Goal: Book appointment/travel/reservation

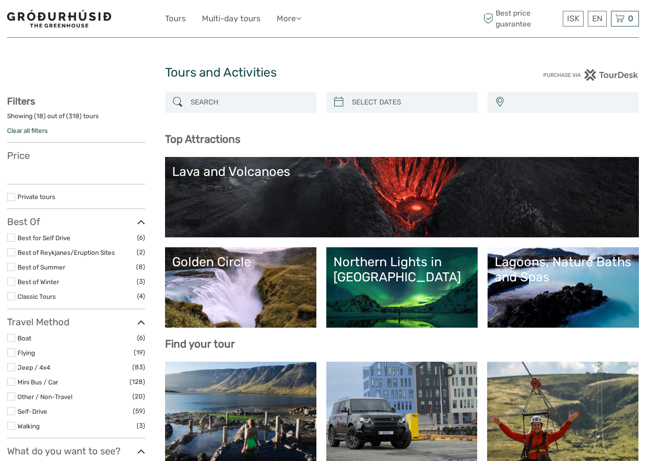
select select
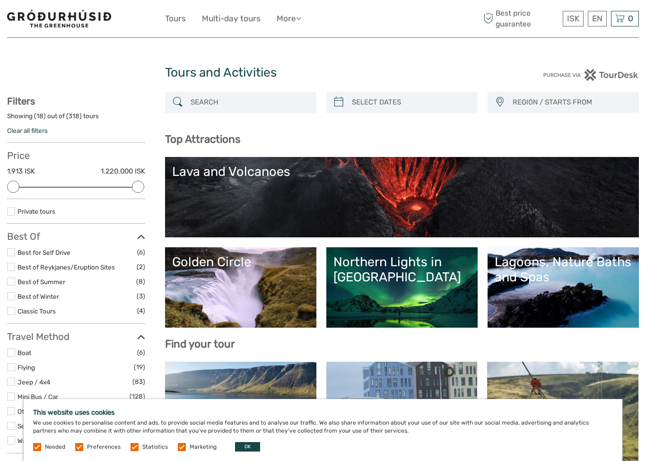
click at [402, 104] on input "search" at bounding box center [410, 102] width 125 height 17
type input "[DATE]"
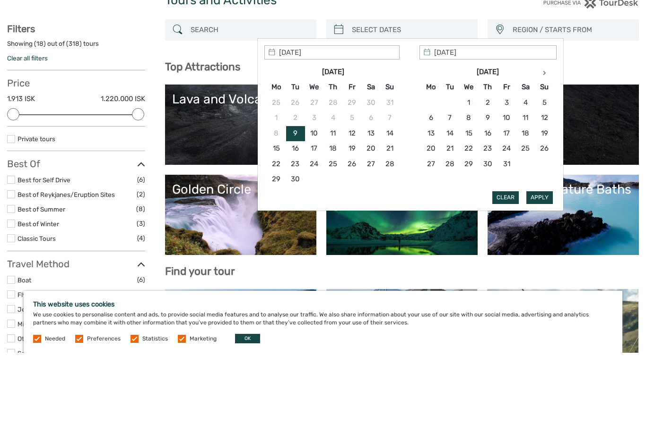
type input "[DATE]"
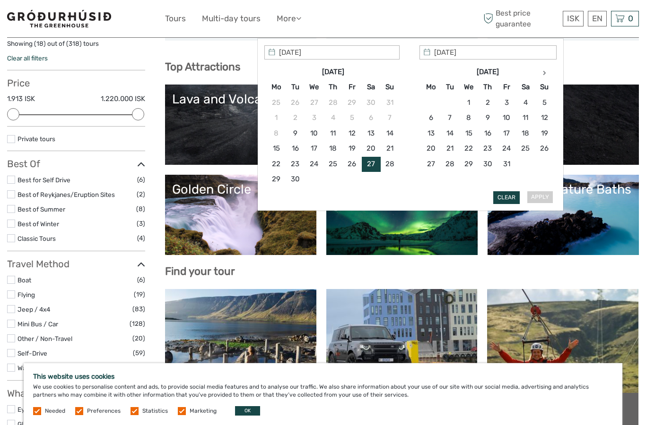
type input "[DATE]"
click at [542, 201] on button "Apply" at bounding box center [539, 197] width 26 height 12
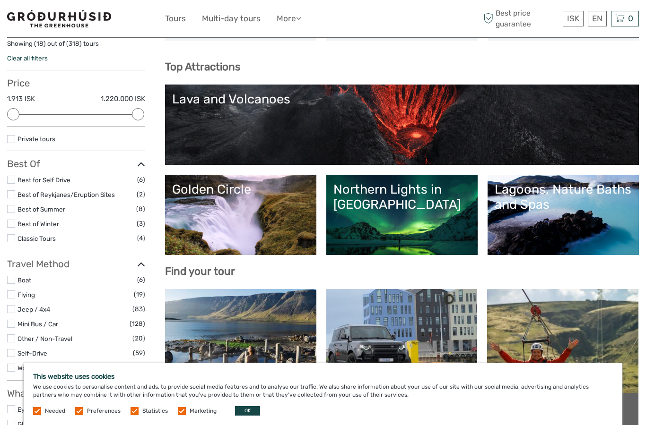
type input "[DATE] - [DATE]"
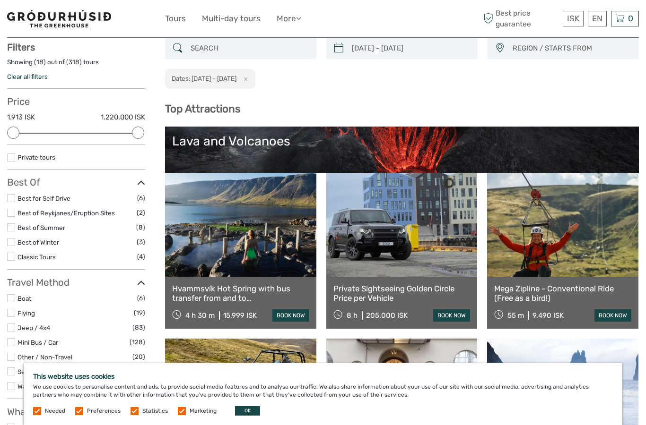
scroll to position [53, 0]
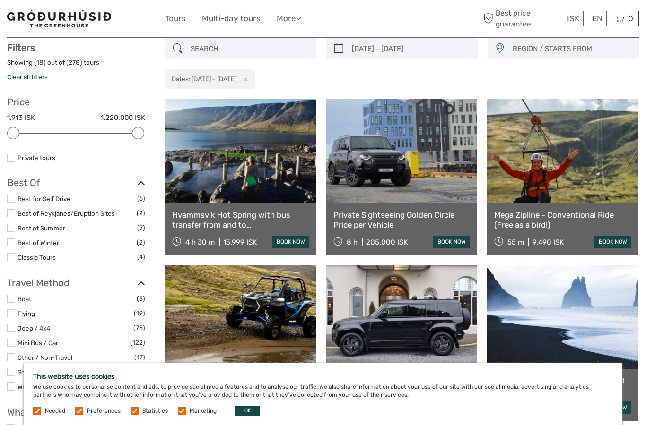
click at [0, 0] on link "€" at bounding box center [0, 0] width 0 height 0
click at [613, 78] on div "[DATE] - [DATE] REGION / STARTS FROM [GEOGRAPHIC_DATA] [GEOGRAPHIC_DATA] / [GEO…" at bounding box center [402, 64] width 474 height 52
